Goal: Check status

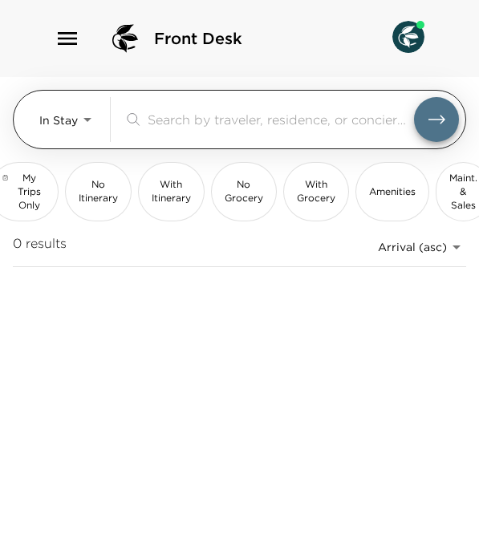
click at [69, 122] on body "Front Desk In Stay In-Stay ​ My Trips Only No Itinerary With Itinerary No Groce…" at bounding box center [239, 267] width 479 height 535
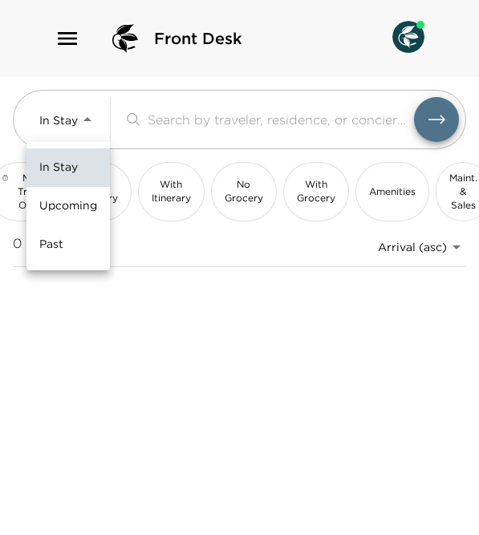
click at [68, 202] on span "Upcoming" at bounding box center [68, 206] width 58 height 16
type input "Upcoming"
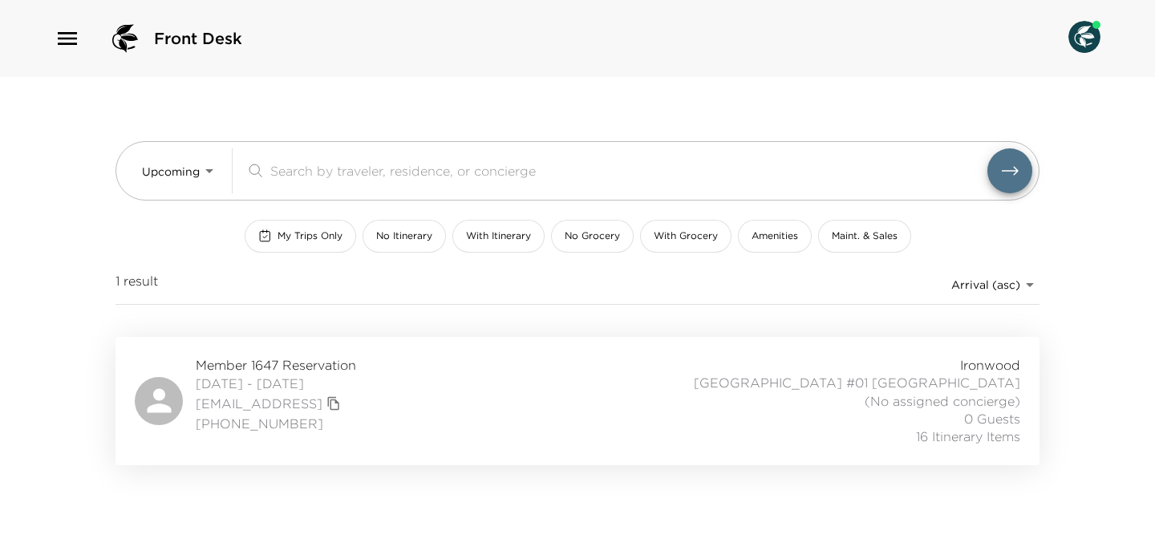
click at [478, 367] on div "Member 1647 Reservation 04/16/2026 - 12/15/2026 00301000007xvx3aag@mail.com.inv…" at bounding box center [578, 401] width 886 height 90
